Goal: Information Seeking & Learning: Learn about a topic

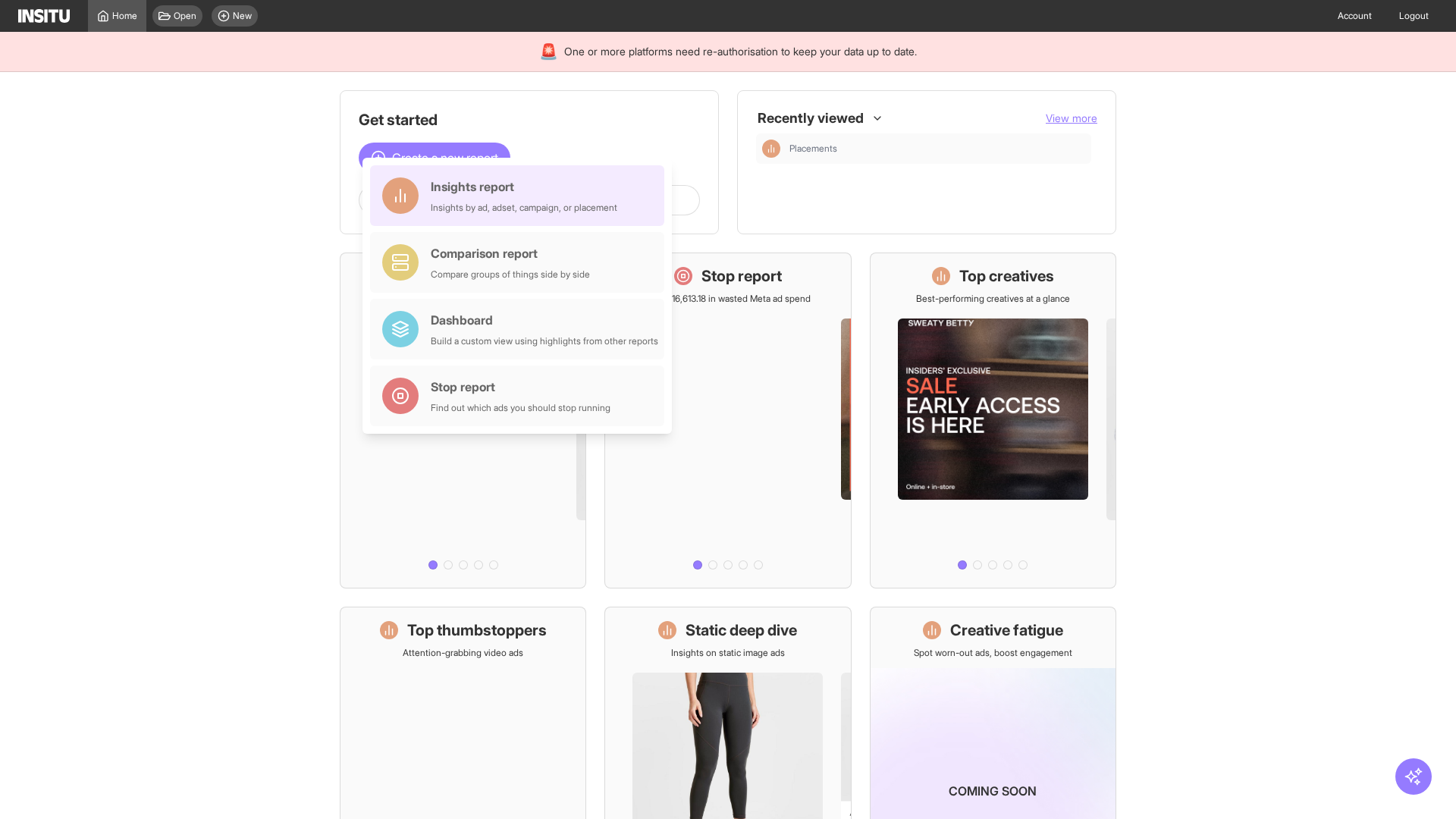
click at [521, 196] on div "Insights report Insights by ad, adset, campaign, or placement" at bounding box center [524, 196] width 187 height 37
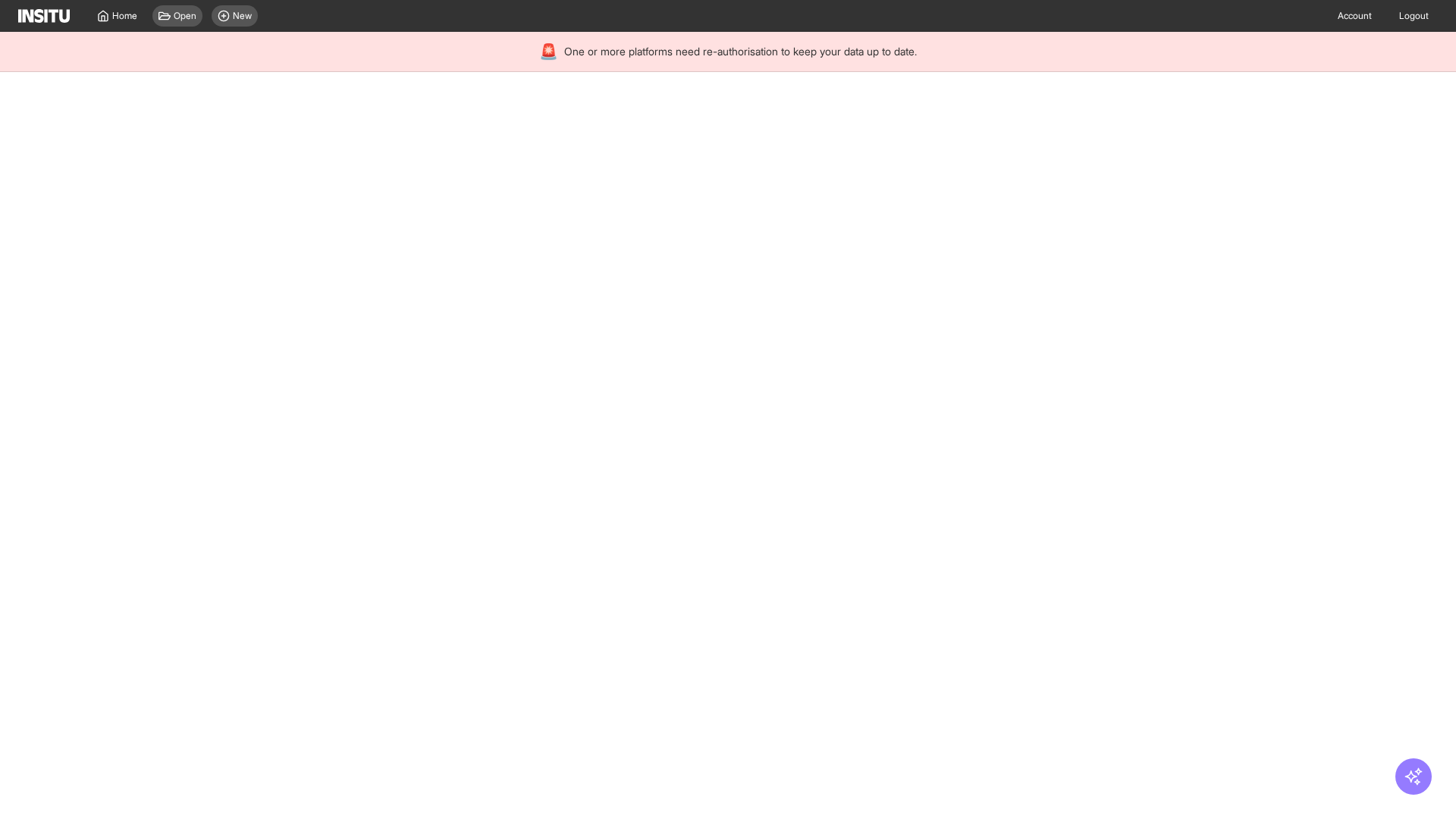
select select "**"
